Goal: Check status: Check status

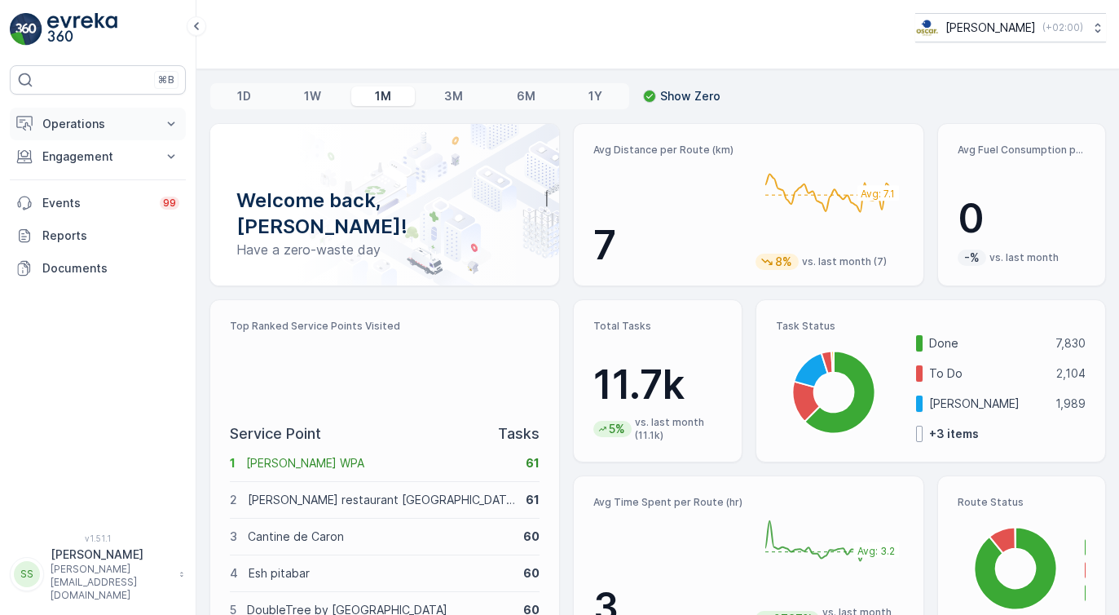
click at [90, 119] on p "Operations" at bounding box center [97, 124] width 111 height 16
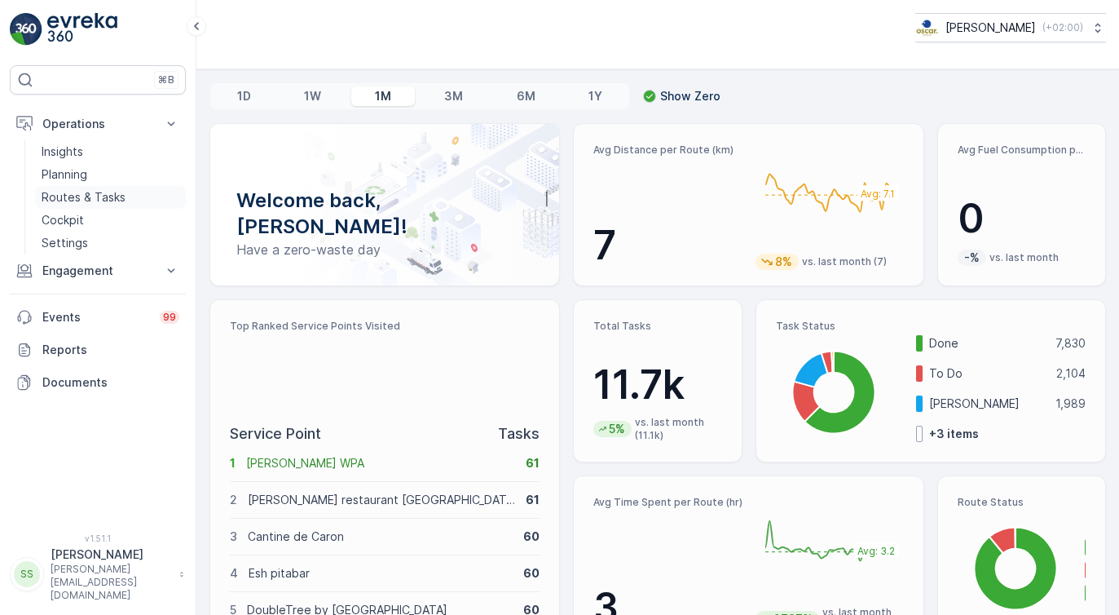
click at [81, 200] on p "Routes & Tasks" at bounding box center [84, 197] width 84 height 16
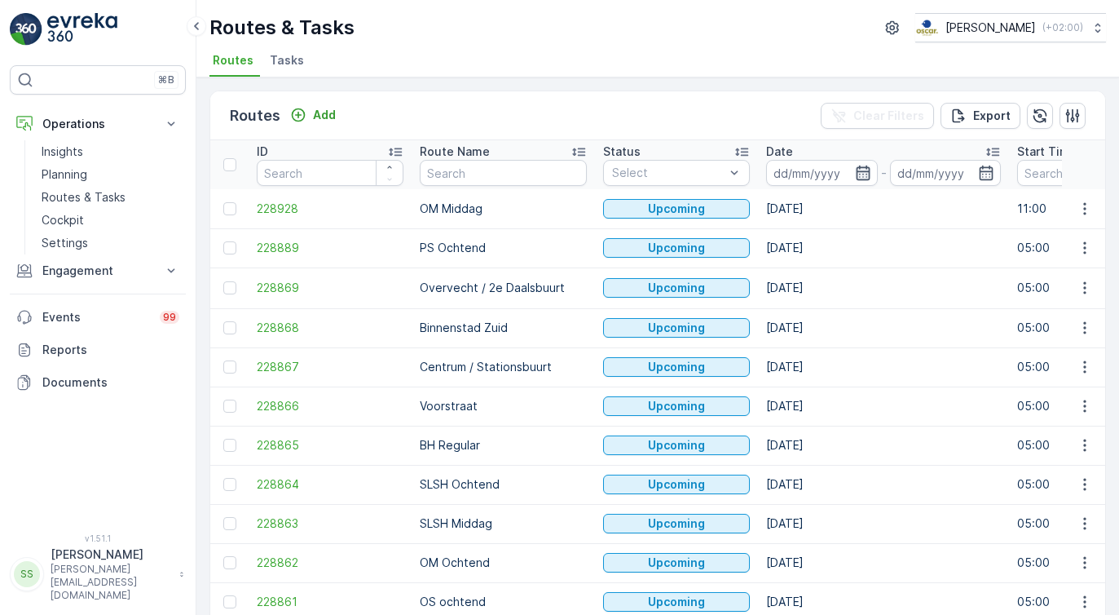
click at [856, 167] on icon "button" at bounding box center [863, 172] width 14 height 15
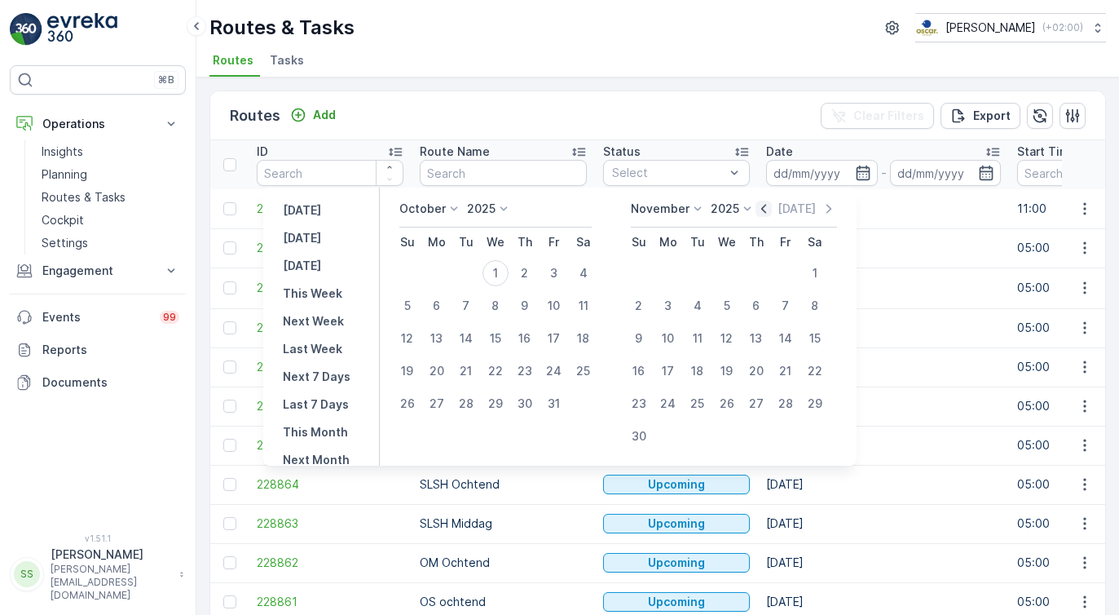
click at [772, 209] on icon "button" at bounding box center [764, 208] width 16 height 16
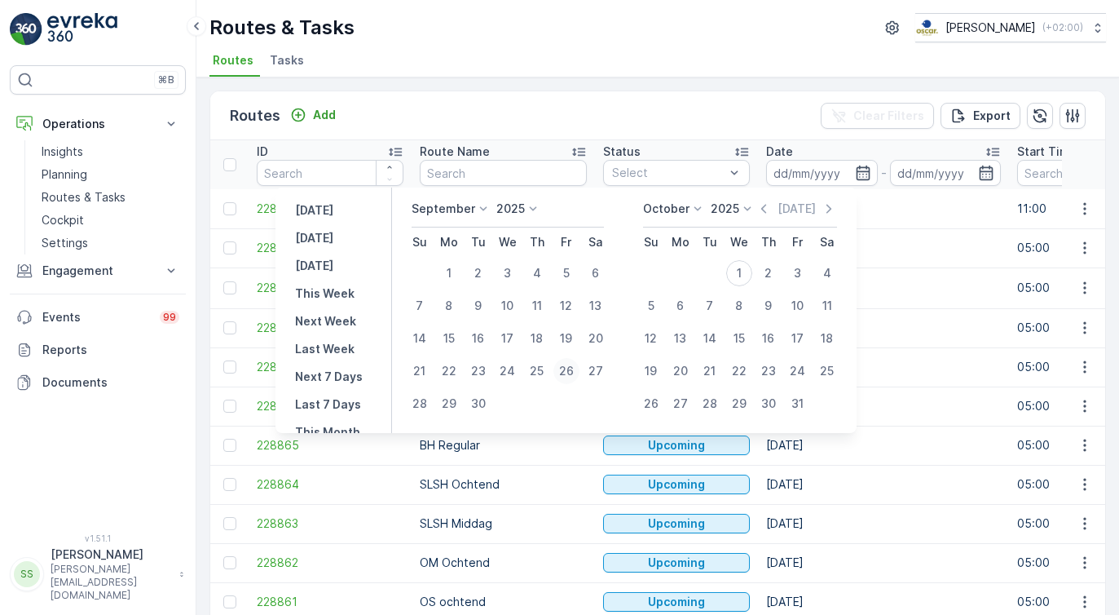
click at [571, 369] on div "26" at bounding box center [566, 371] width 26 height 26
type input "[DATE]"
click at [571, 369] on div "26" at bounding box center [566, 371] width 26 height 26
type input "[DATE]"
click button "26" at bounding box center [566, 370] width 29 height 29
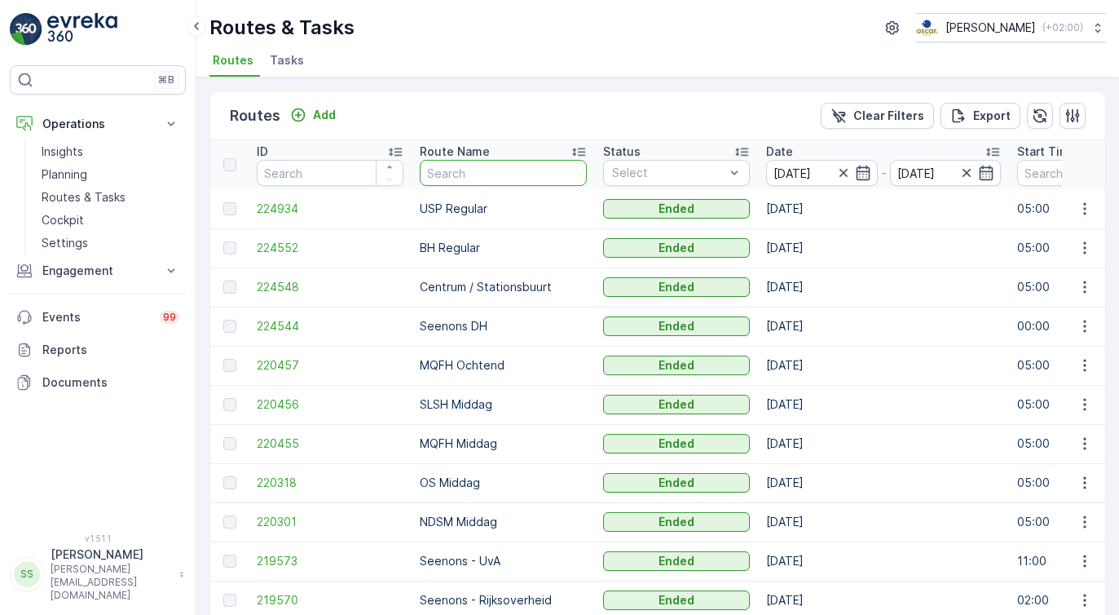
click at [465, 174] on input "text" at bounding box center [503, 173] width 167 height 26
type input "WG"
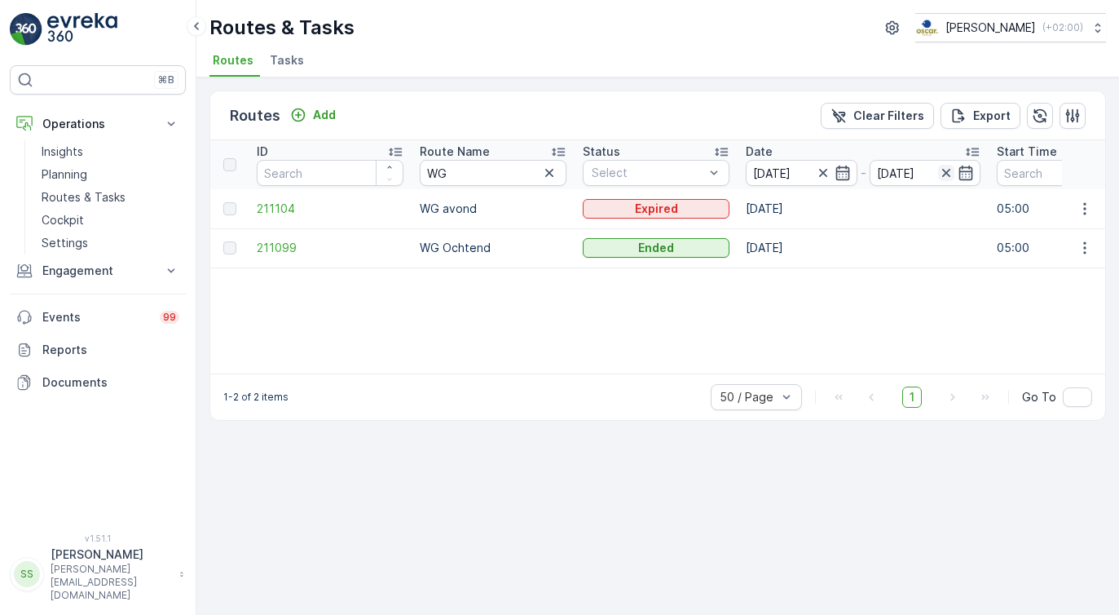
click at [949, 174] on icon "button" at bounding box center [946, 173] width 16 height 16
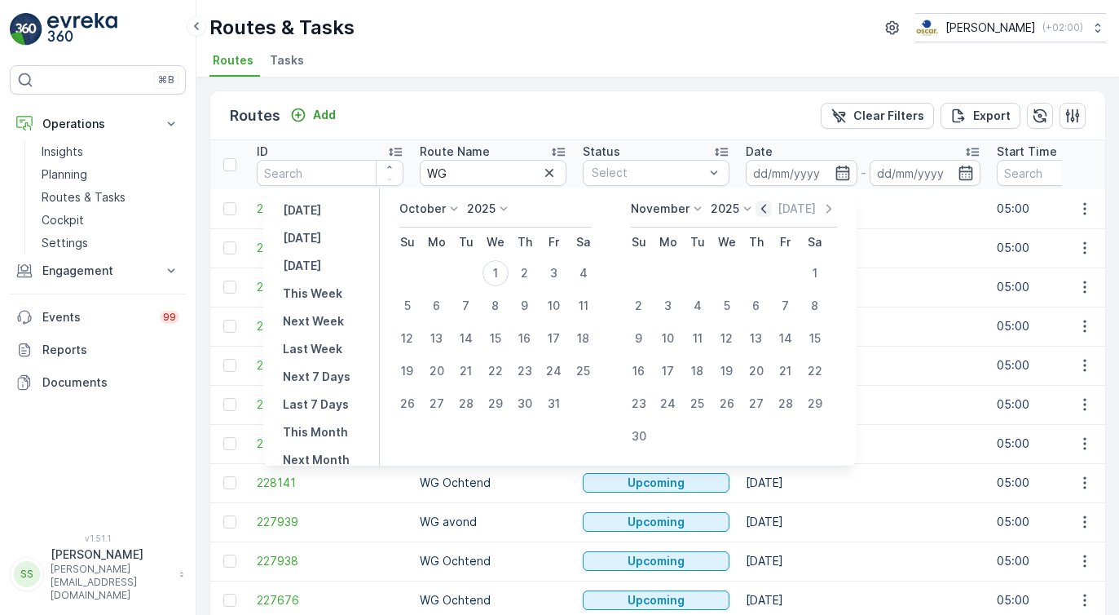
click at [766, 205] on icon "button" at bounding box center [763, 208] width 5 height 9
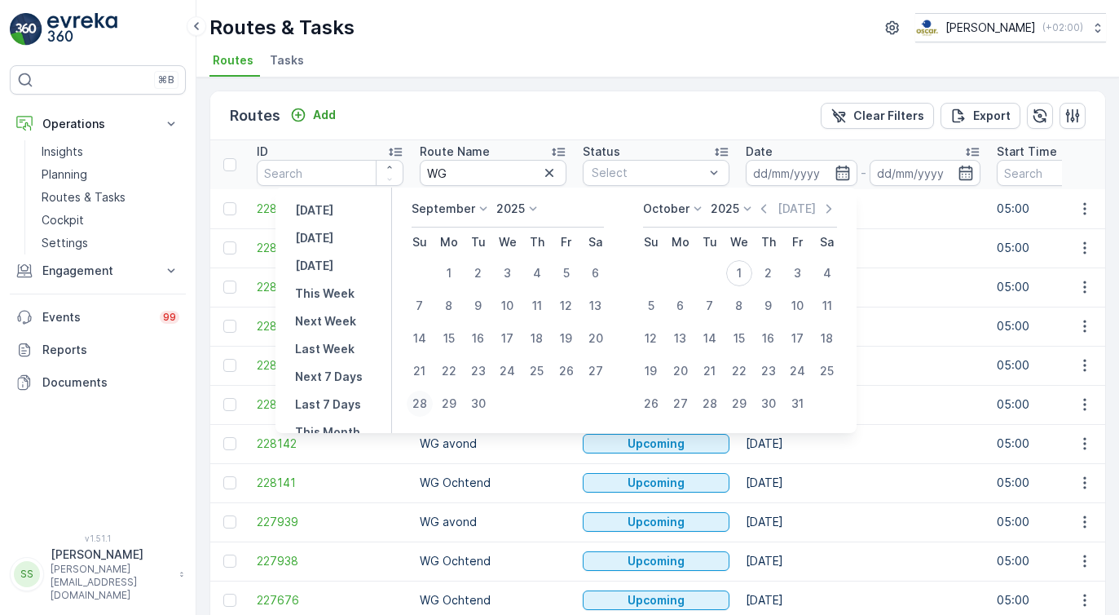
click at [418, 403] on div "28" at bounding box center [420, 403] width 26 height 26
type input "[DATE]"
click at [418, 403] on div "28" at bounding box center [420, 403] width 26 height 26
type input "[DATE]"
click button "28" at bounding box center [419, 403] width 29 height 29
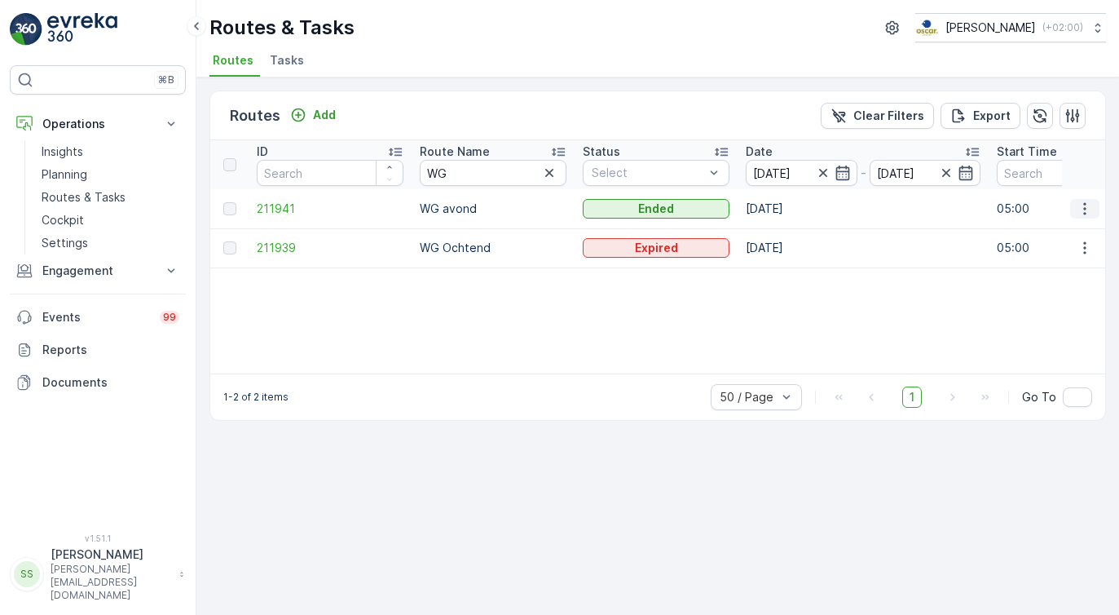
click at [1085, 205] on icon "button" at bounding box center [1085, 208] width 16 height 16
click at [1065, 253] on span "View Route Tracking" at bounding box center [1055, 256] width 112 height 16
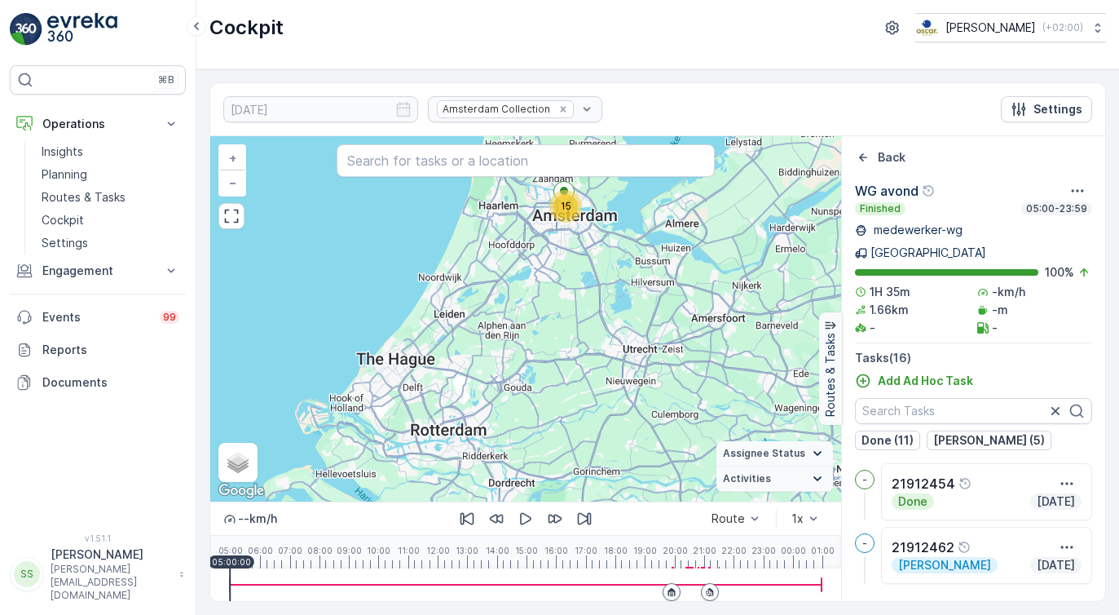
click at [711, 571] on div at bounding box center [526, 584] width 592 height 33
click at [672, 570] on div at bounding box center [526, 584] width 592 height 33
click at [710, 571] on div at bounding box center [526, 584] width 592 height 33
